Goal: Task Accomplishment & Management: Use online tool/utility

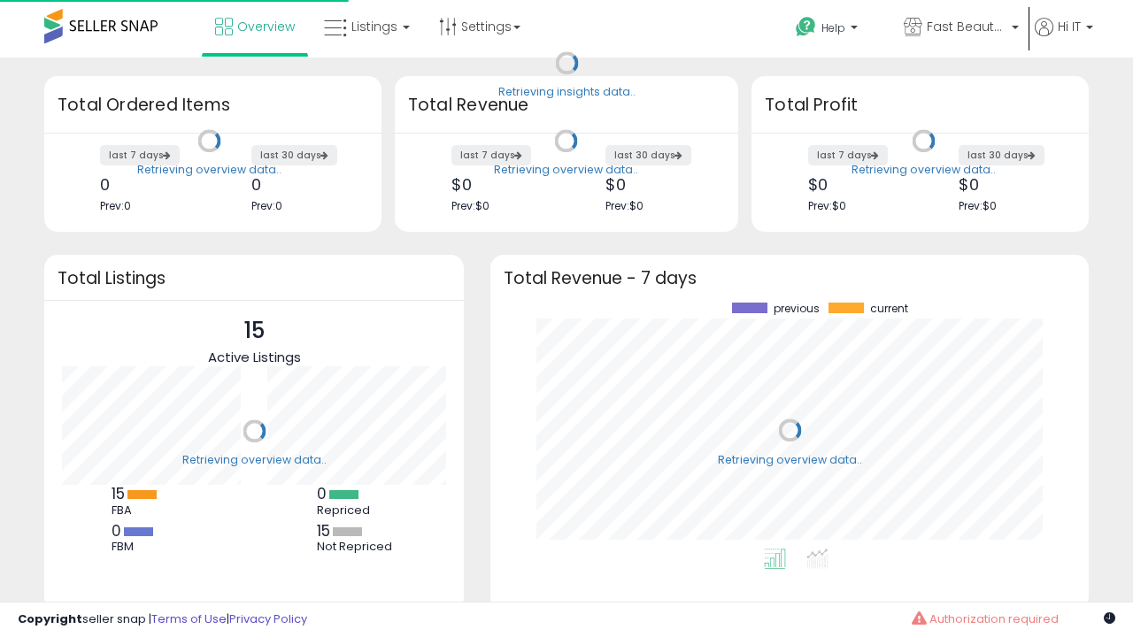
scroll to position [246, 563]
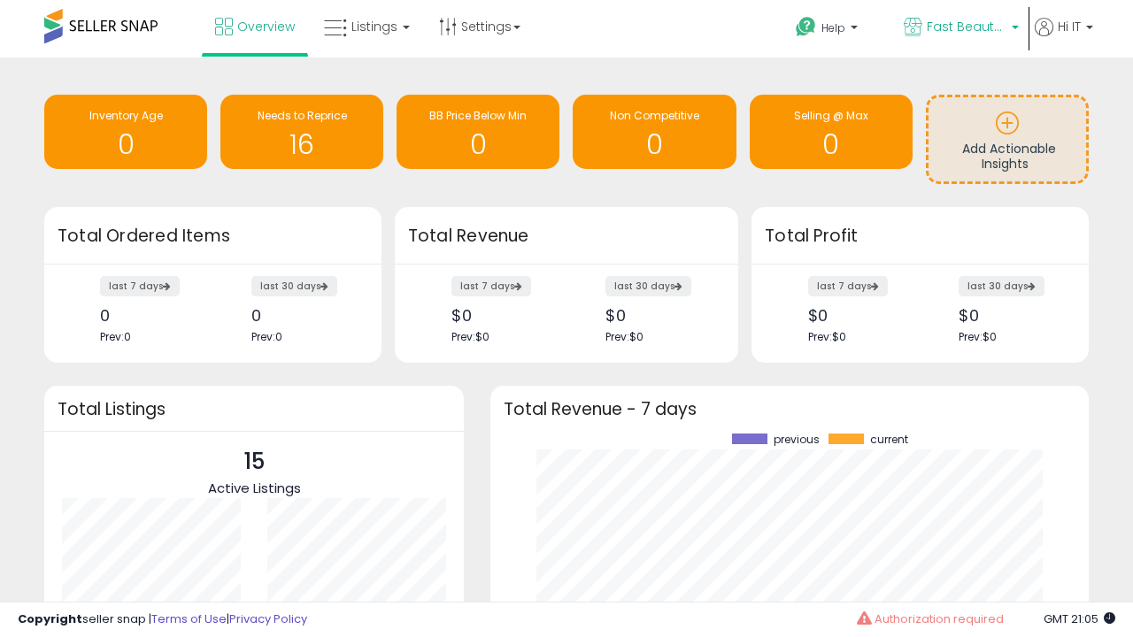
click at [959, 28] on span "Fast Beauty ([GEOGRAPHIC_DATA])" at bounding box center [967, 27] width 80 height 18
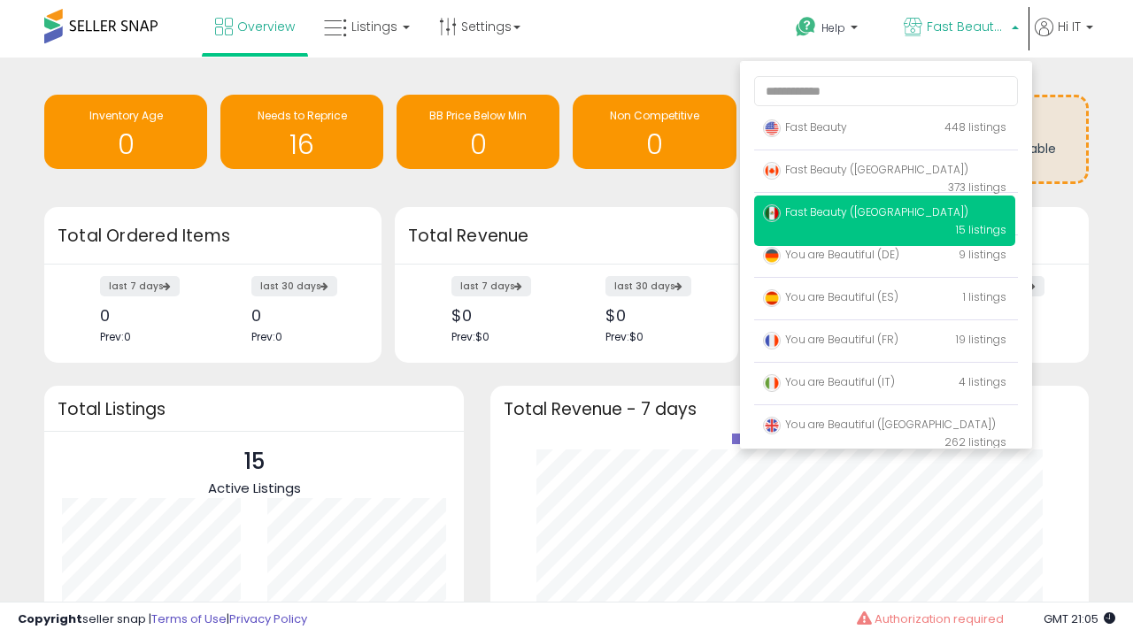
click at [884, 173] on span "Fast Beauty ([GEOGRAPHIC_DATA])" at bounding box center [865, 169] width 205 height 15
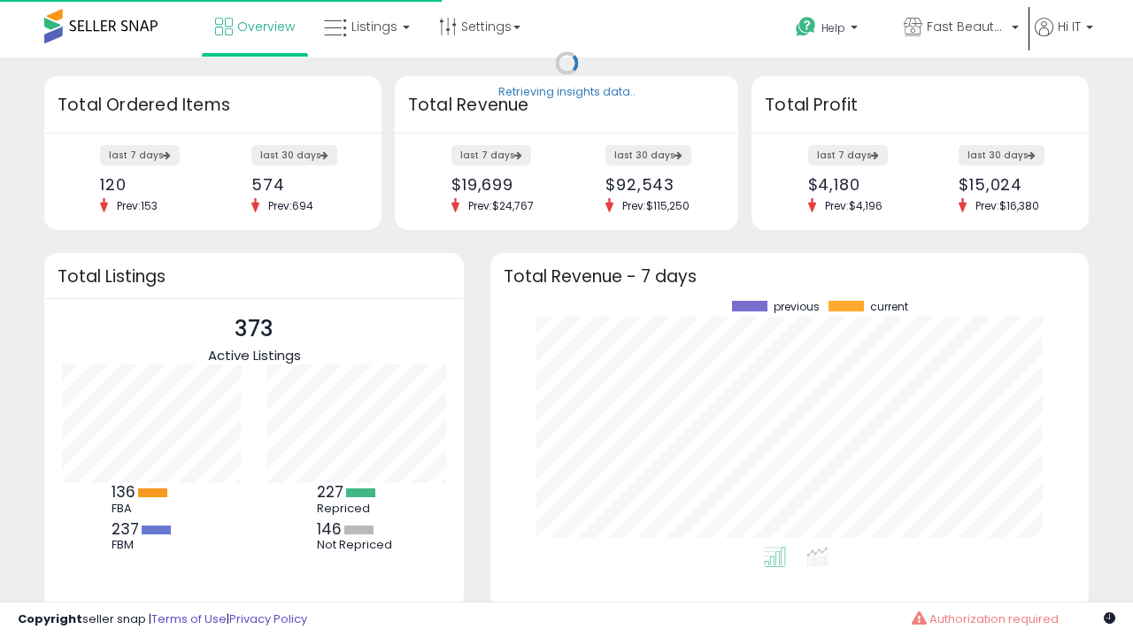
scroll to position [246, 563]
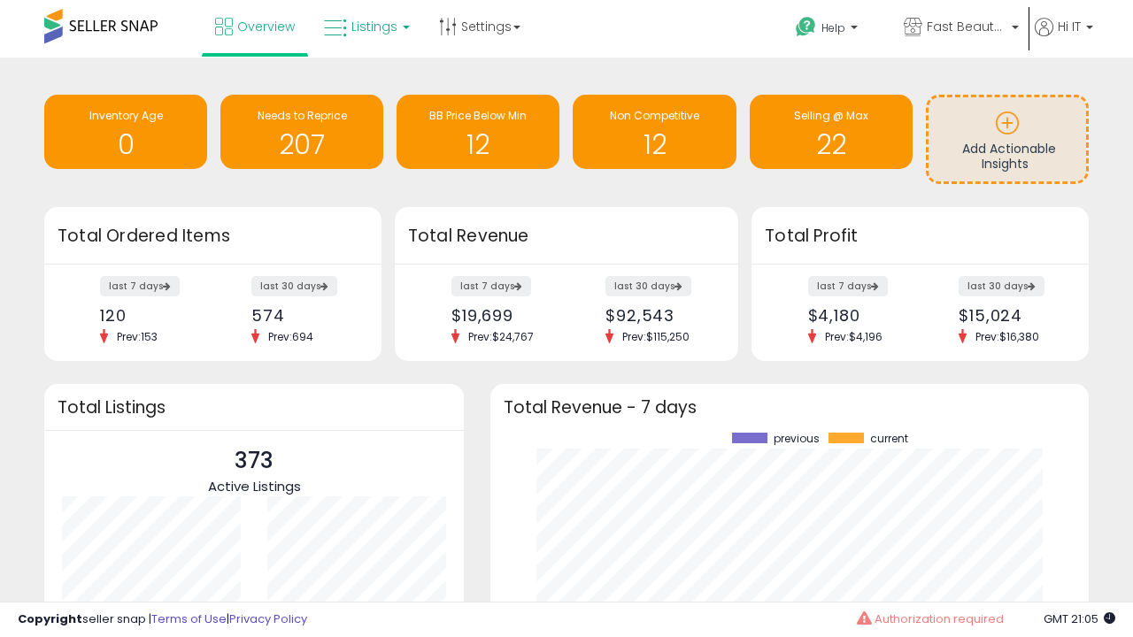
click at [365, 27] on span "Listings" at bounding box center [374, 27] width 46 height 18
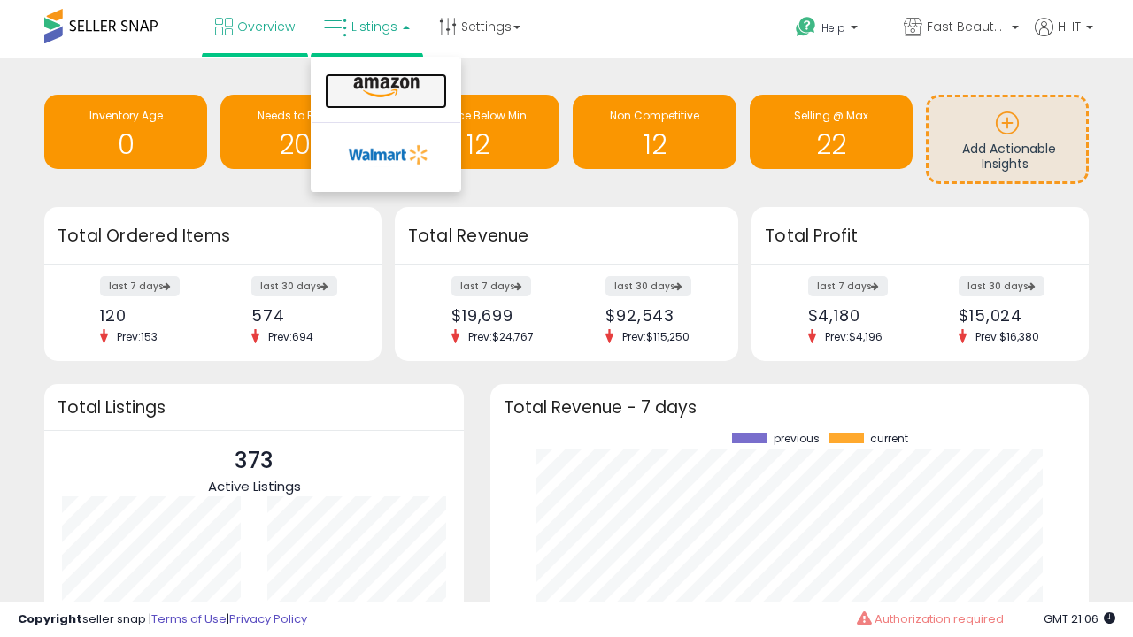
click at [384, 88] on icon at bounding box center [386, 87] width 77 height 23
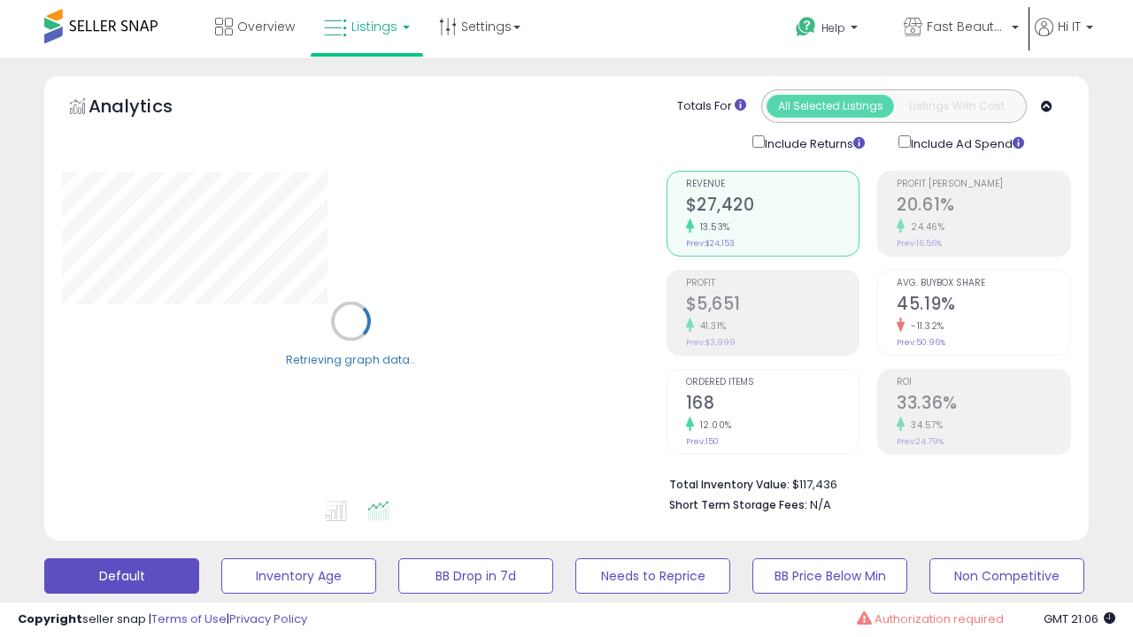
click at [221, 559] on button "All_Inventory" at bounding box center [298, 576] width 155 height 35
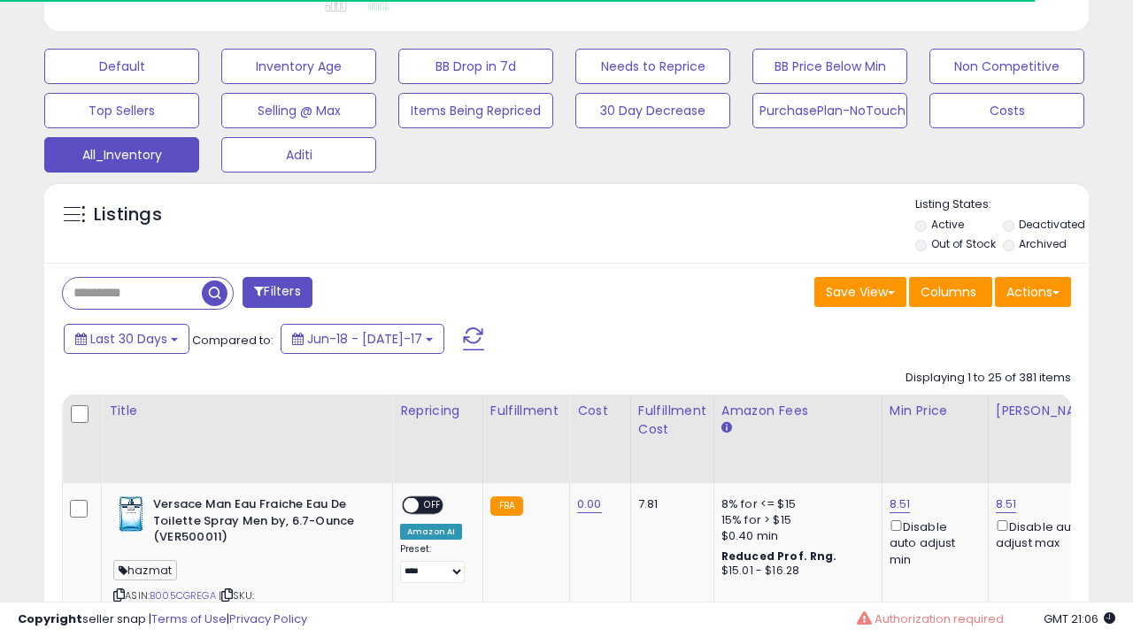
scroll to position [0, 13]
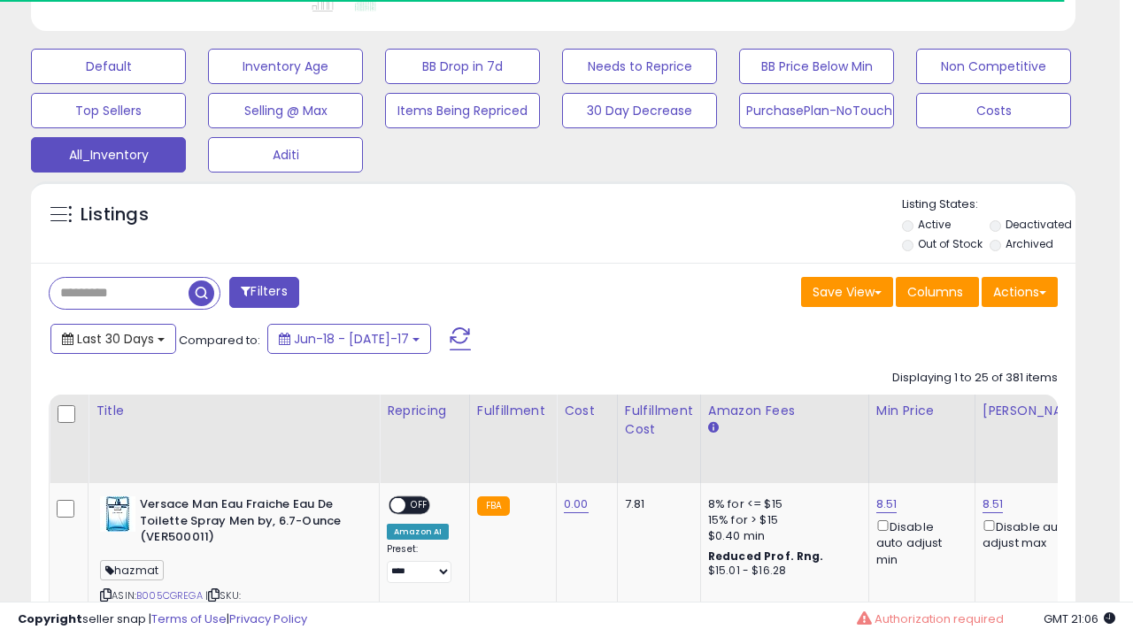
click at [112, 337] on span "Last 30 Days" at bounding box center [115, 339] width 77 height 18
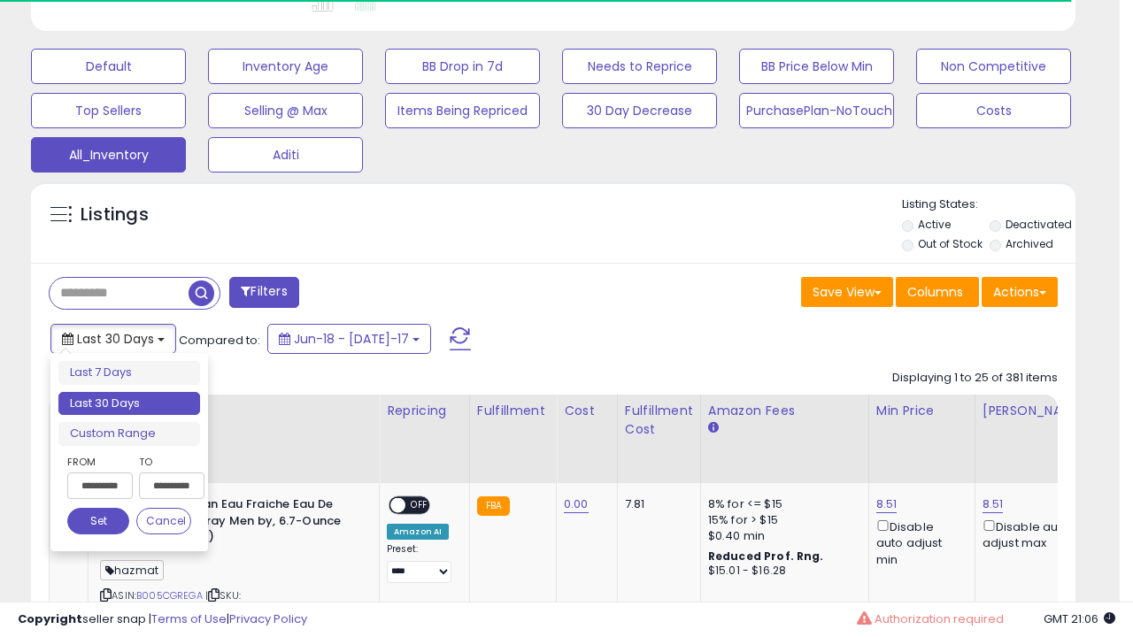
scroll to position [363, 604]
click at [129, 404] on li "Last 30 Days" at bounding box center [129, 404] width 142 height 24
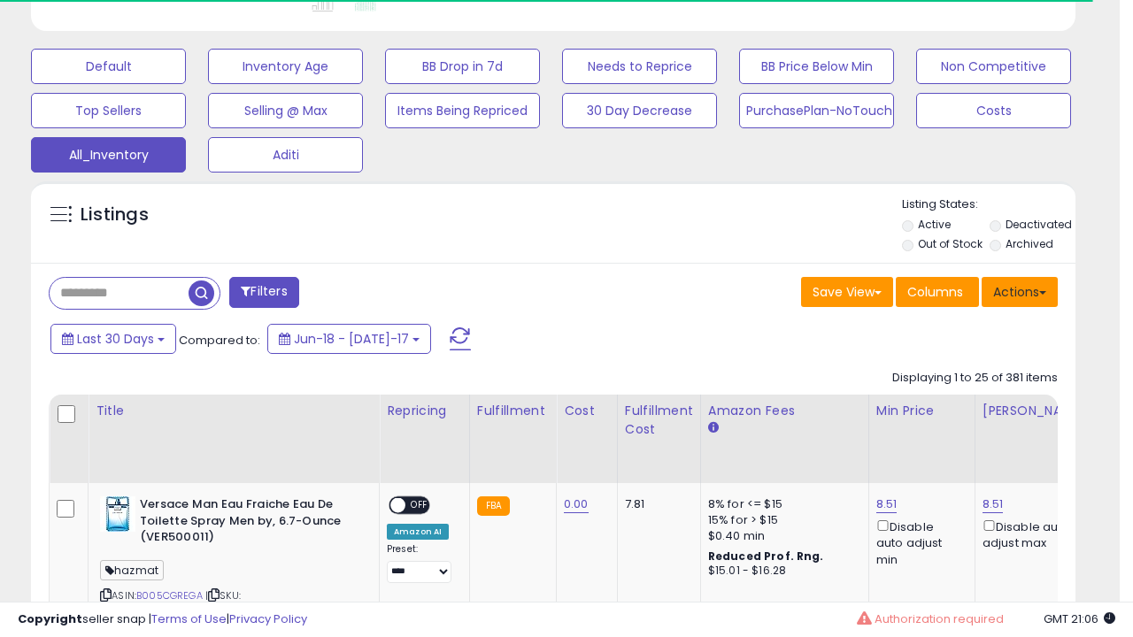
click at [1020, 290] on button "Actions" at bounding box center [1020, 292] width 76 height 30
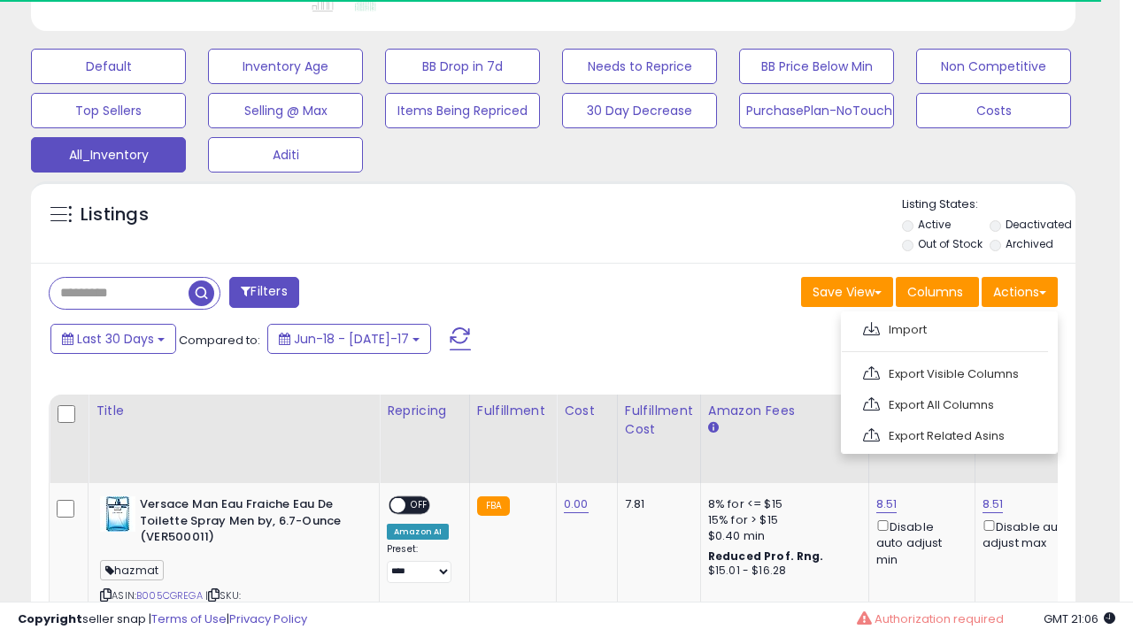
click at [947, 403] on link "Export All Columns" at bounding box center [948, 404] width 194 height 27
